Goal: Check status

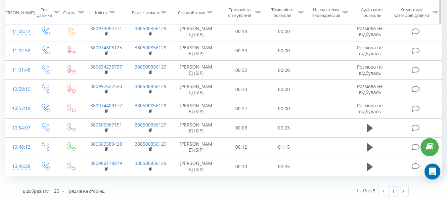
scroll to position [212, 0]
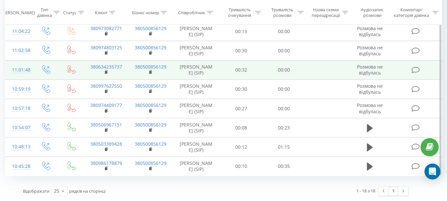
scroll to position [137, 0]
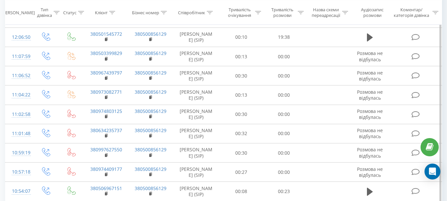
scroll to position [189, 0]
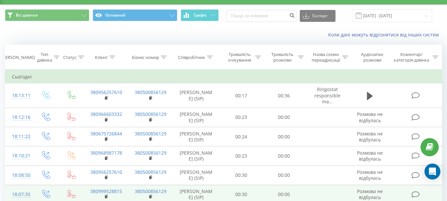
scroll to position [12, 0]
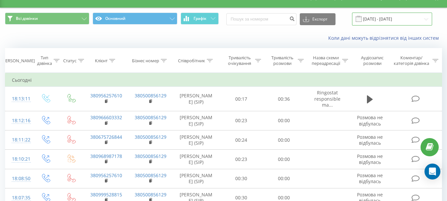
click at [382, 21] on input "[DATE] - [DATE]" at bounding box center [392, 19] width 80 height 13
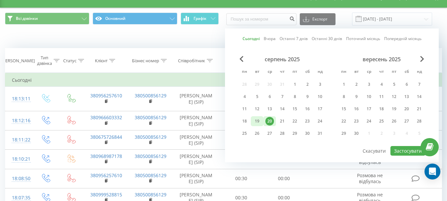
click at [254, 121] on div "19" at bounding box center [257, 121] width 9 height 9
click at [400, 151] on button "Застосувати" at bounding box center [407, 151] width 35 height 10
type input "19.08.2025 - 19.08.2025"
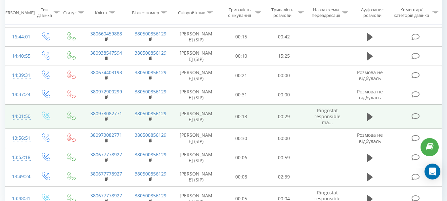
scroll to position [353, 0]
